Goal: Navigation & Orientation: Find specific page/section

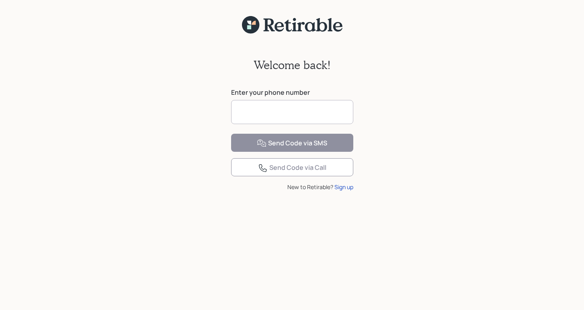
click at [253, 115] on input at bounding box center [292, 112] width 122 height 24
type input "**********"
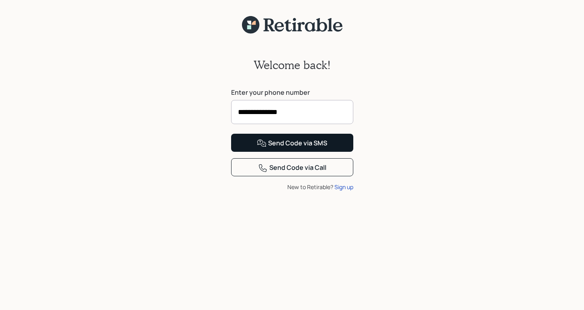
click at [250, 152] on button "Send Code via SMS" at bounding box center [292, 143] width 122 height 18
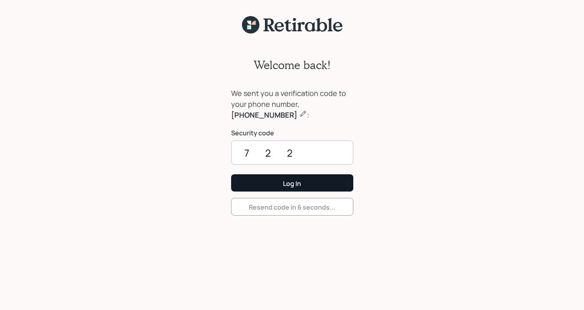
type input "7229"
click at [292, 183] on button "Log In" at bounding box center [292, 182] width 122 height 17
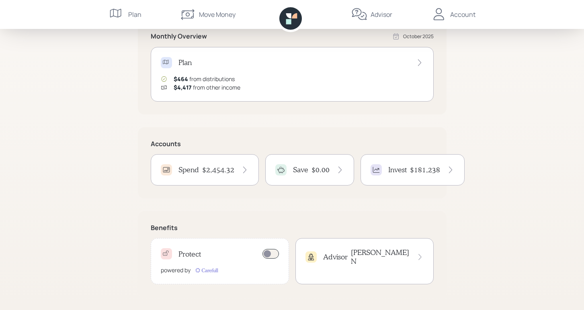
scroll to position [157, 0]
click at [266, 252] on span at bounding box center [270, 254] width 16 height 10
click at [451, 172] on icon at bounding box center [450, 170] width 8 height 8
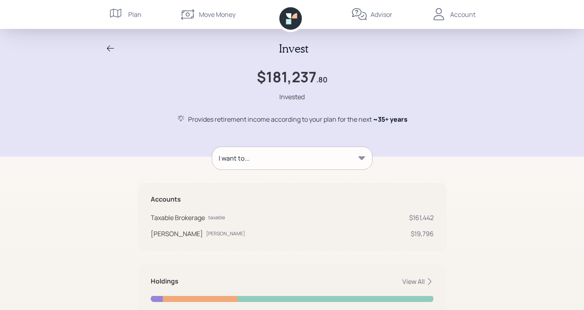
click at [358, 154] on icon at bounding box center [362, 158] width 8 height 8
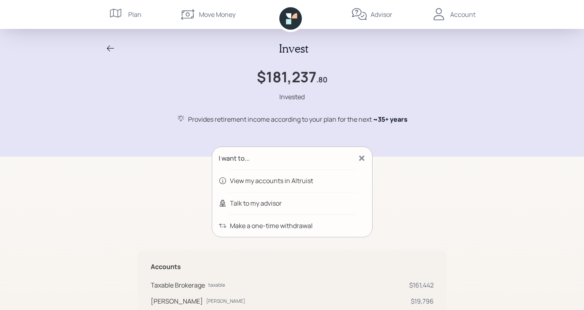
click at [280, 201] on div "Talk to my advisor" at bounding box center [256, 203] width 52 height 10
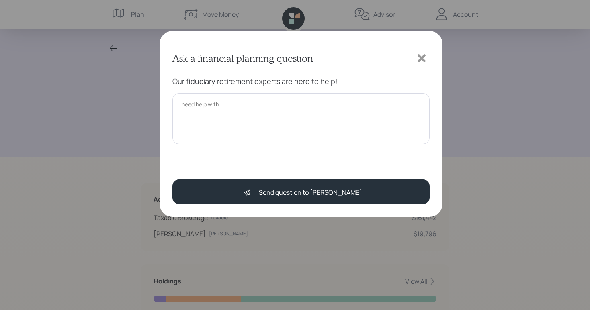
click at [420, 59] on icon at bounding box center [421, 58] width 8 height 8
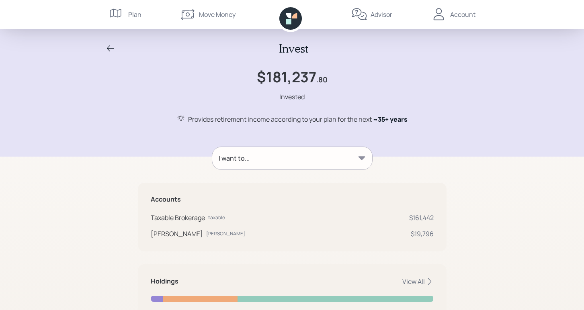
click at [378, 16] on div "Advisor" at bounding box center [381, 15] width 22 height 10
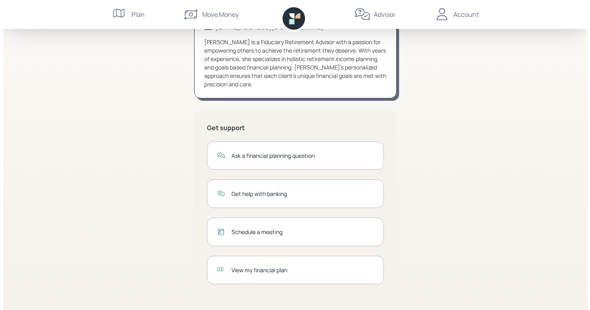
scroll to position [99, 0]
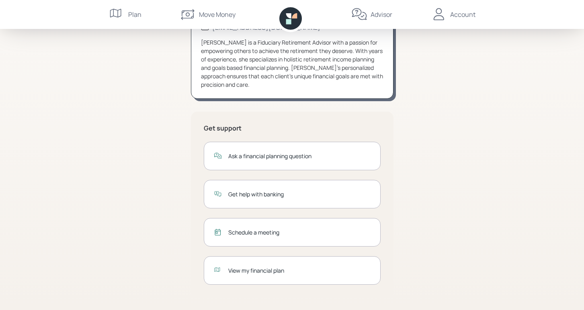
click at [299, 227] on div "Schedule a meeting" at bounding box center [292, 232] width 177 height 29
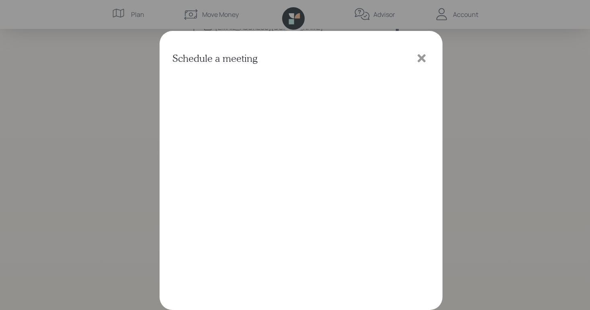
click at [423, 56] on icon at bounding box center [421, 58] width 8 height 8
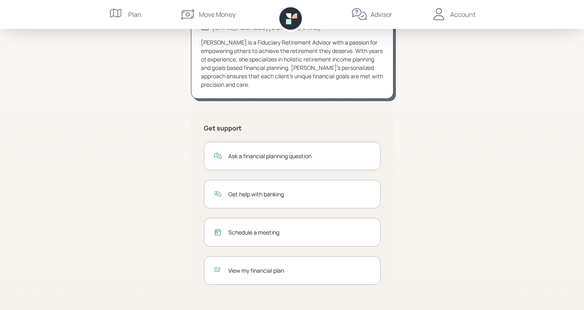
click at [284, 231] on div "Schedule a meeting" at bounding box center [299, 232] width 142 height 8
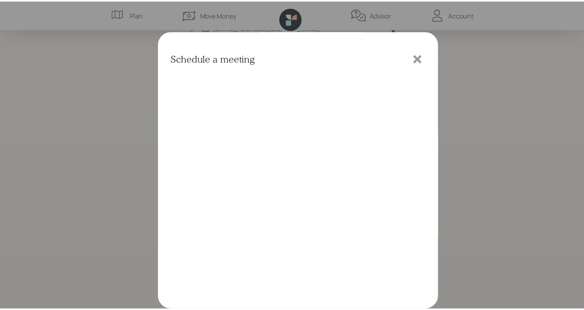
scroll to position [55, 0]
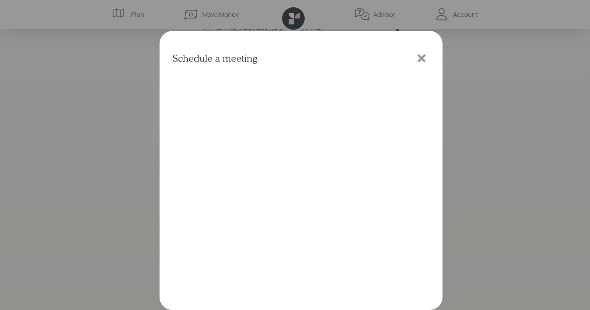
click at [418, 56] on icon at bounding box center [421, 58] width 8 height 8
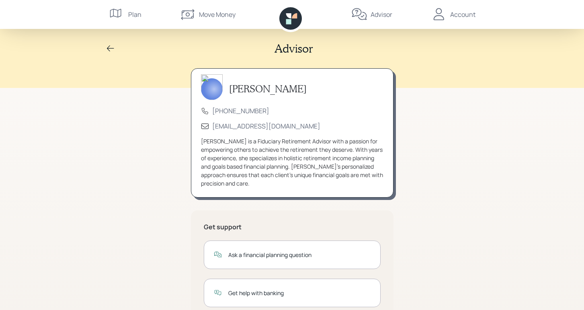
scroll to position [0, 0]
click at [110, 50] on icon at bounding box center [111, 49] width 10 height 10
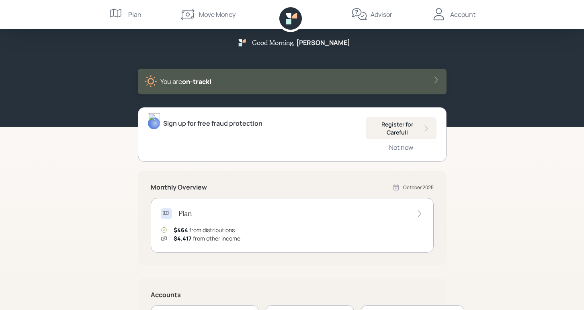
scroll to position [4, 0]
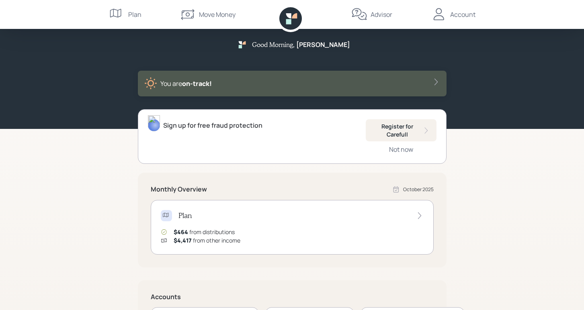
click at [459, 19] on div "Account" at bounding box center [453, 14] width 45 height 29
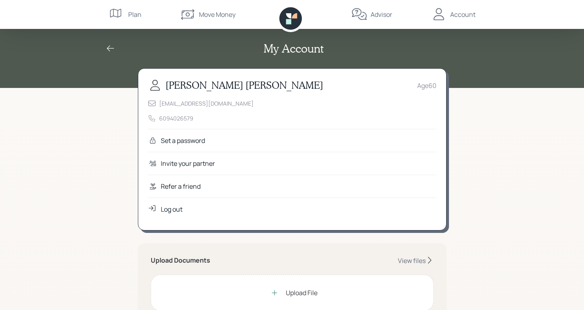
click at [134, 15] on div "Plan" at bounding box center [134, 15] width 13 height 10
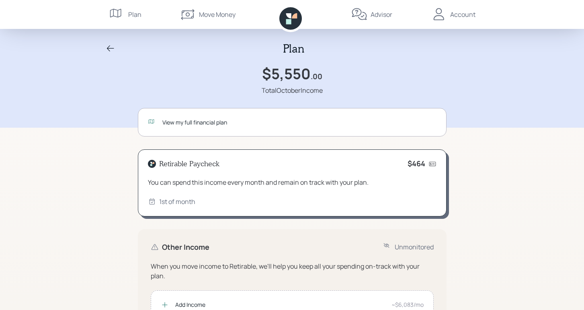
click at [110, 46] on icon at bounding box center [111, 49] width 10 height 10
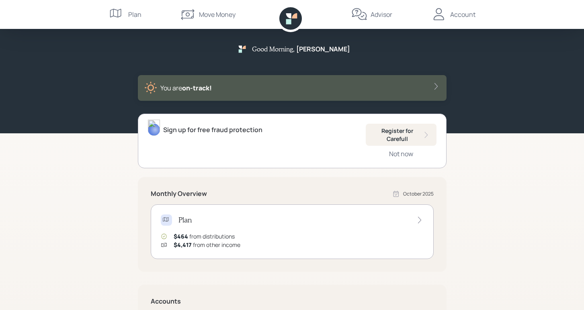
click at [468, 17] on div "Account" at bounding box center [462, 15] width 25 height 10
